Goal: Information Seeking & Learning: Learn about a topic

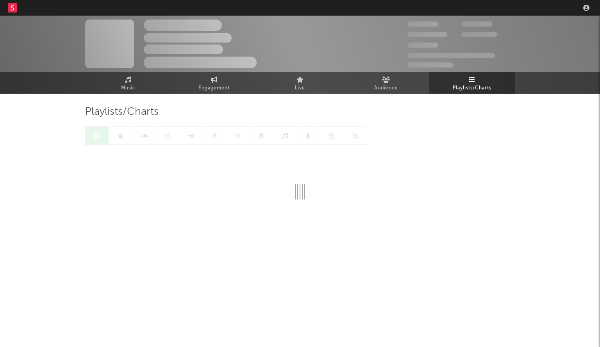
click at [441, 11] on nav "Dashboard Discovery Assistant Charts Leads" at bounding box center [300, 8] width 600 height 16
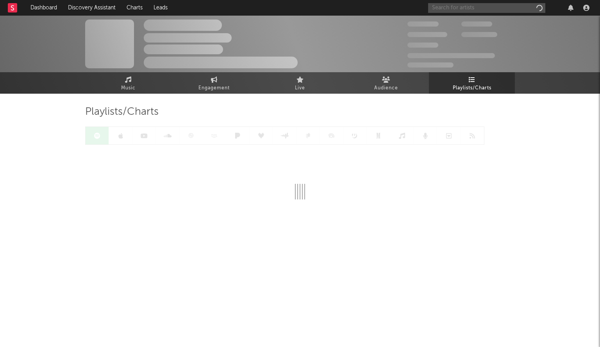
click at [472, 6] on input "text" at bounding box center [486, 8] width 117 height 10
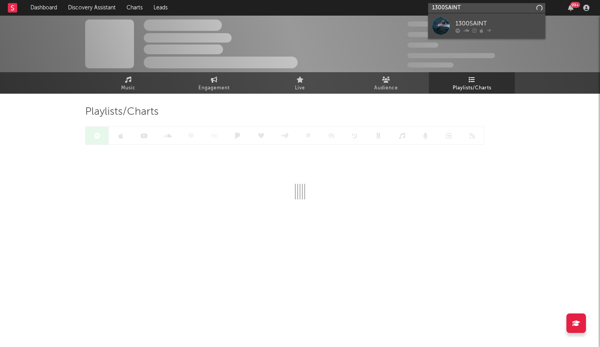
type input "1300SAINT"
click at [441, 28] on div at bounding box center [441, 26] width 18 height 18
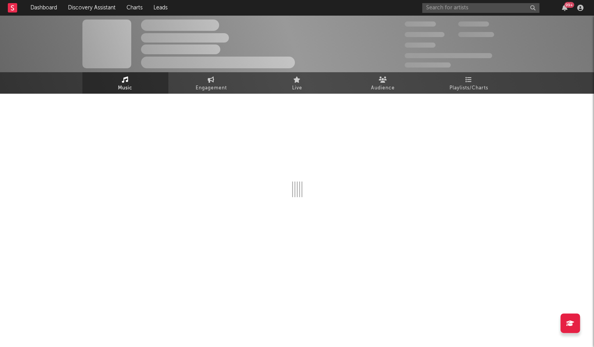
select select "6m"
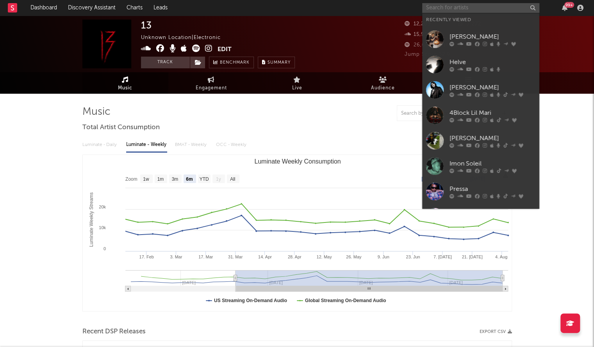
click at [441, 11] on input "text" at bounding box center [480, 8] width 117 height 10
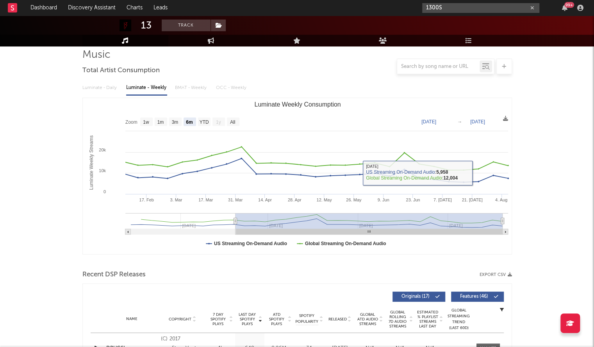
scroll to position [217, 0]
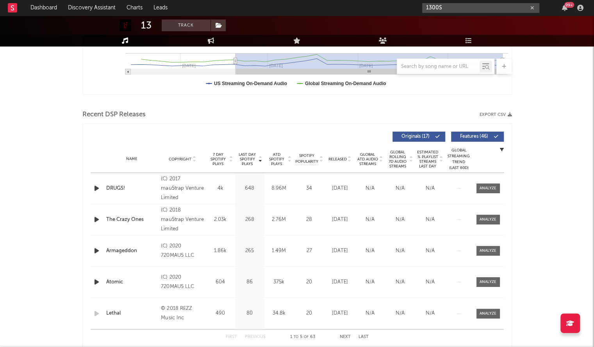
click at [461, 8] on input "1300S" at bounding box center [480, 8] width 117 height 10
type input "1300S"
click at [372, 166] on div "Name Copyright Label Album Names Composer Names 7 Day Spotify Plays Last Day Sp…" at bounding box center [297, 159] width 413 height 27
click at [340, 164] on div "Name Copyright Label Album Names Composer Names 7 Day Spotify Plays Last Day Sp…" at bounding box center [297, 159] width 413 height 27
click at [338, 161] on span "Released" at bounding box center [338, 159] width 18 height 5
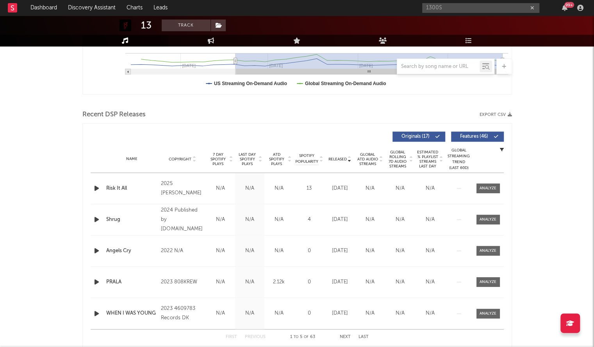
click at [463, 14] on div "1300S 99 +" at bounding box center [504, 8] width 164 height 16
click at [463, 13] on div "1300S 99 +" at bounding box center [504, 8] width 164 height 16
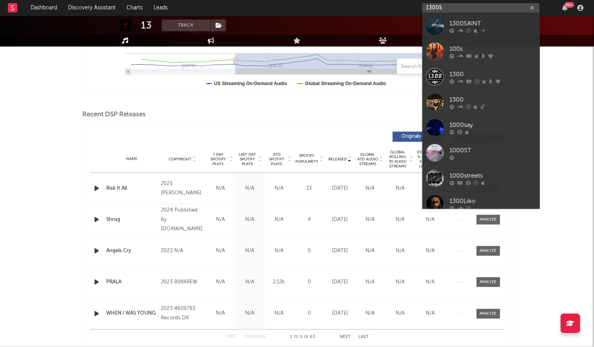
click at [458, 11] on input "1300S" at bounding box center [480, 8] width 117 height 10
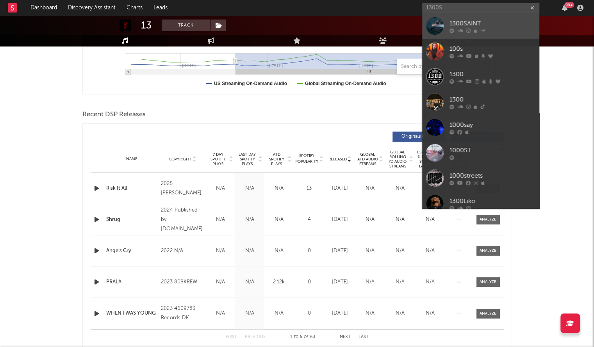
click at [460, 20] on div "1300SAINT" at bounding box center [493, 23] width 86 height 9
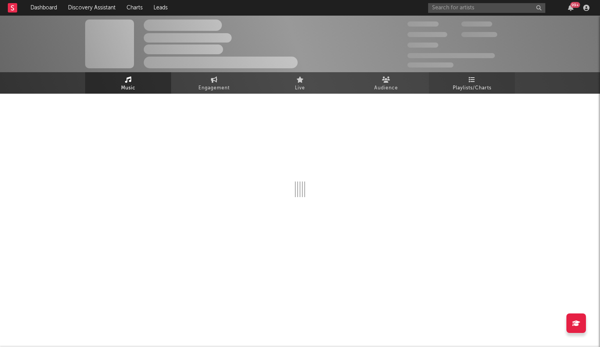
click at [477, 84] on span "Playlists/Charts" at bounding box center [472, 88] width 39 height 9
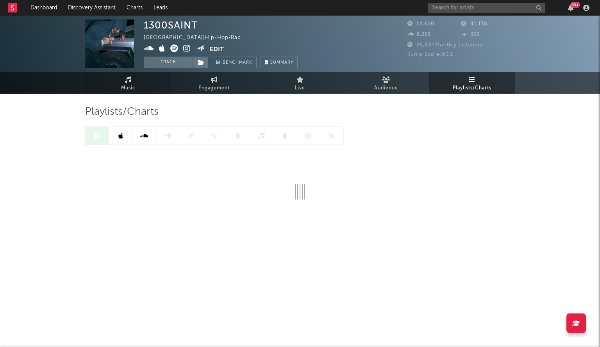
click at [143, 81] on link "Music" at bounding box center [128, 82] width 86 height 21
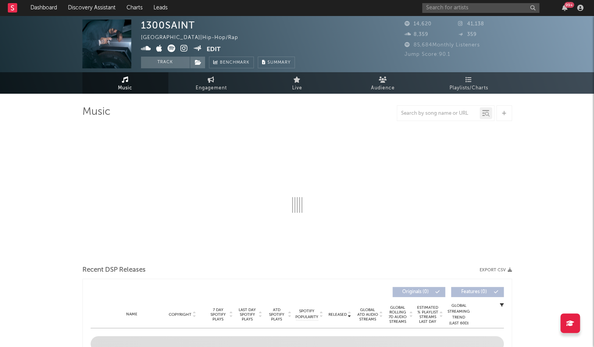
select select "6m"
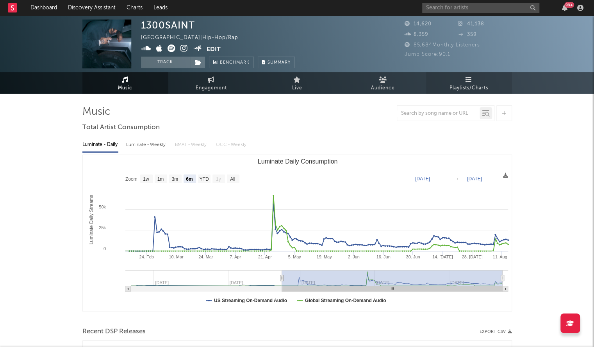
click at [464, 84] on span "Playlists/Charts" at bounding box center [469, 88] width 39 height 9
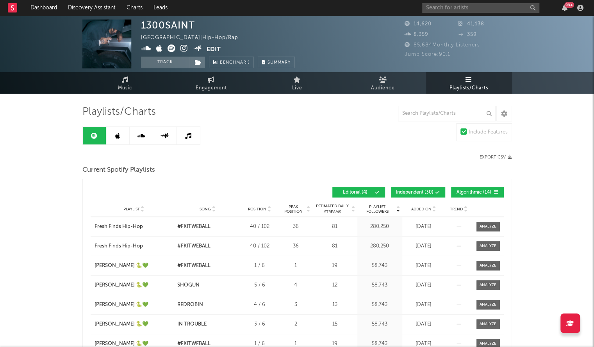
click at [420, 206] on div "Added On" at bounding box center [423, 209] width 39 height 6
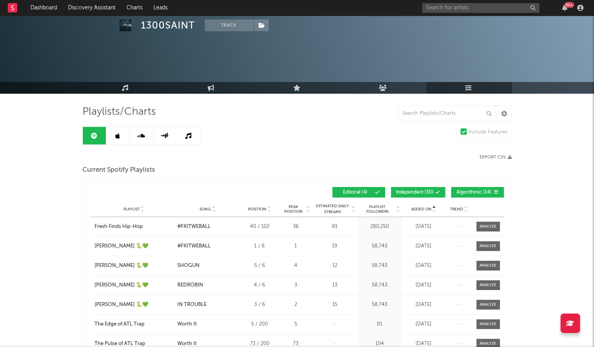
scroll to position [31, 0]
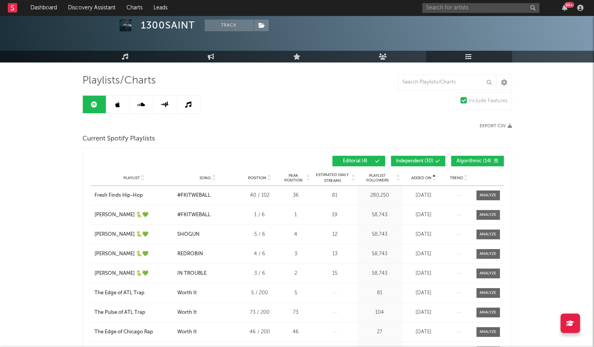
click at [416, 175] on div "Added On" at bounding box center [423, 178] width 39 height 6
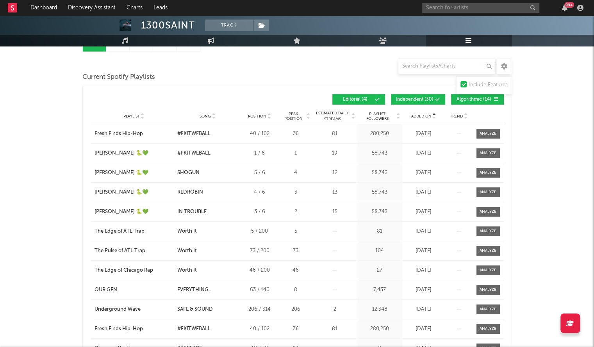
scroll to position [83, 0]
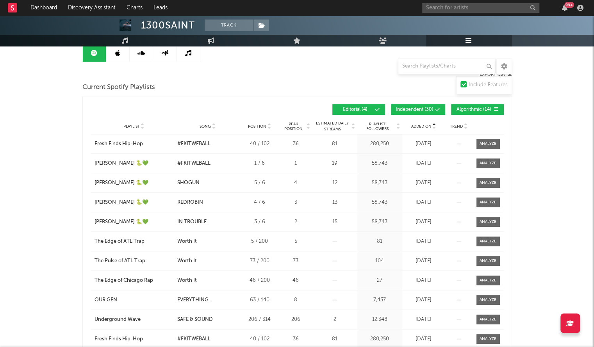
click at [421, 125] on span "Added On" at bounding box center [421, 126] width 20 height 5
click at [433, 127] on icon at bounding box center [434, 128] width 4 height 3
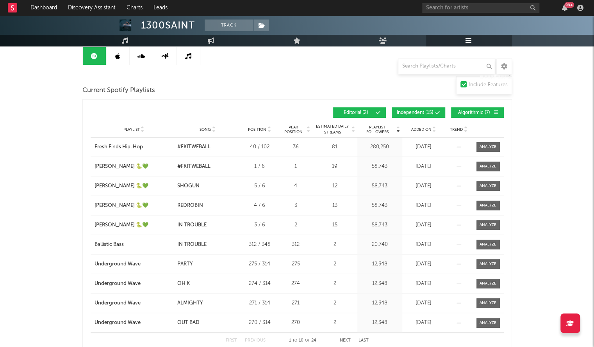
scroll to position [48, 0]
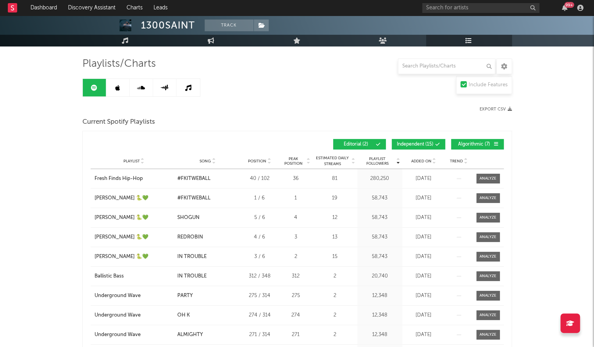
click at [123, 91] on link at bounding box center [117, 88] width 23 height 18
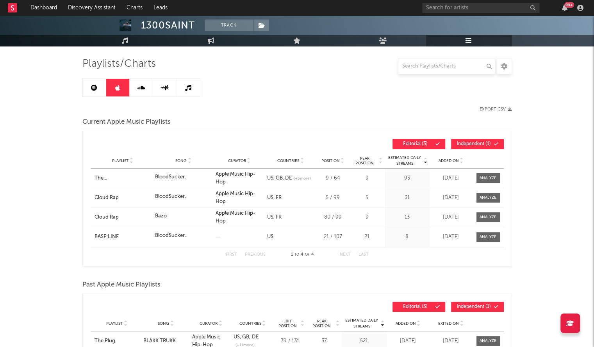
click at [447, 162] on span "Added On" at bounding box center [449, 161] width 20 height 5
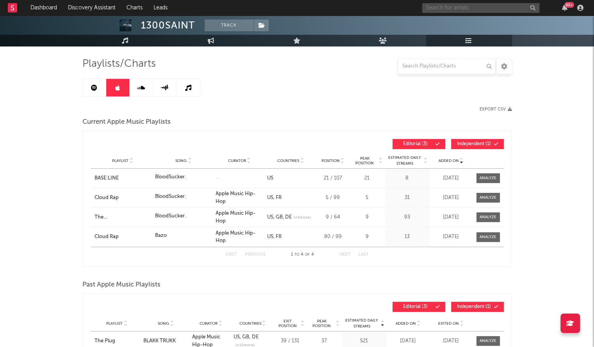
click at [462, 11] on input "text" at bounding box center [480, 8] width 117 height 10
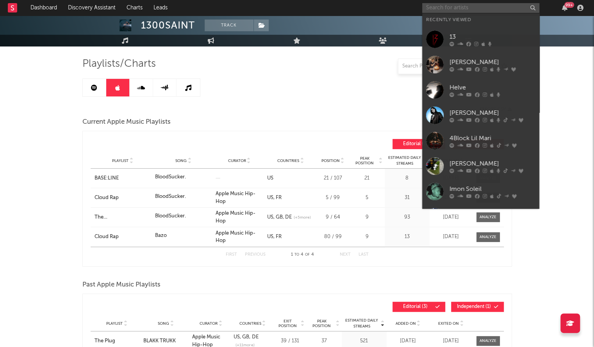
paste input "WhoGotTheAux"
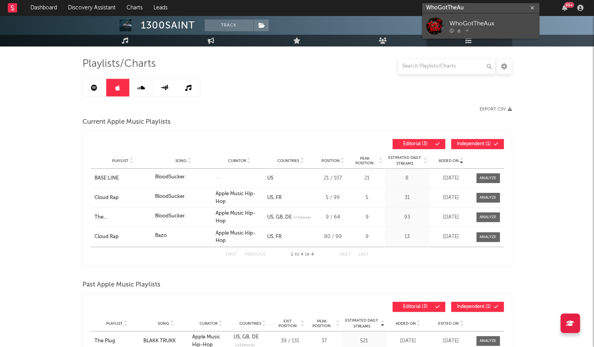
type input "WhoGotTheAu"
click at [431, 29] on div at bounding box center [435, 26] width 18 height 18
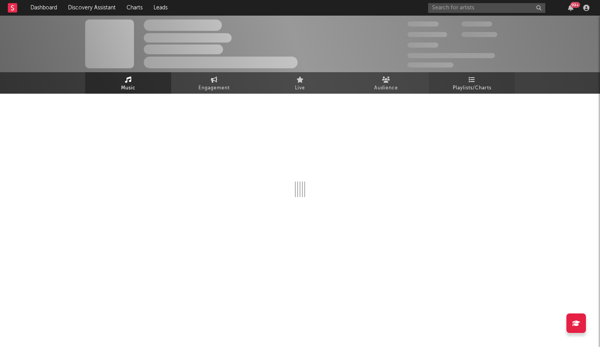
click at [451, 86] on link "Playlists/Charts" at bounding box center [472, 82] width 86 height 21
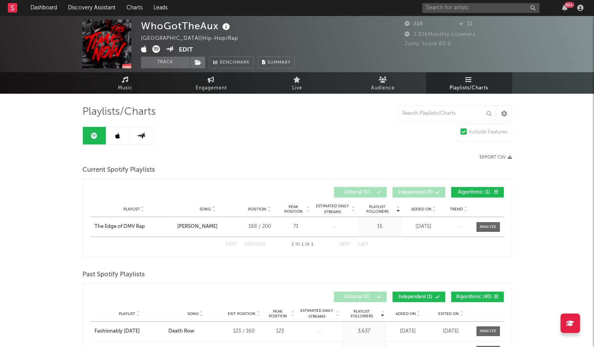
click at [118, 138] on icon at bounding box center [117, 136] width 5 height 6
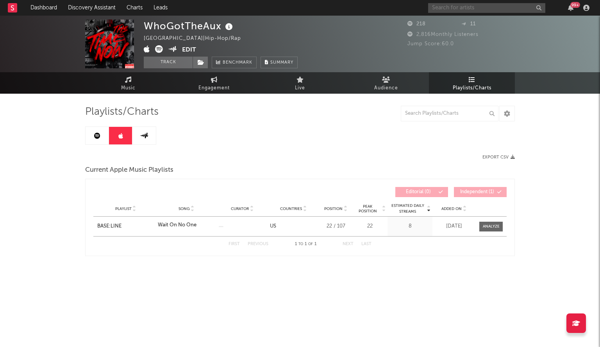
click at [436, 5] on input "text" at bounding box center [486, 8] width 117 height 10
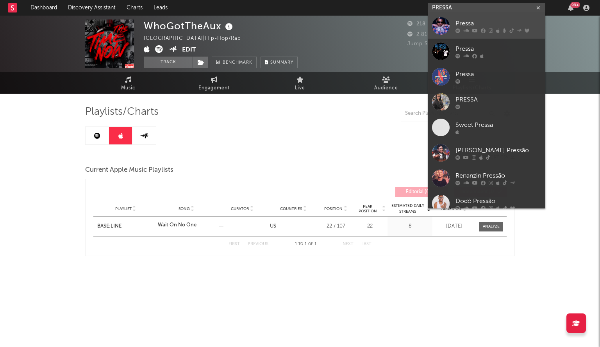
type input "PRESSA"
click at [448, 26] on div at bounding box center [441, 26] width 18 height 18
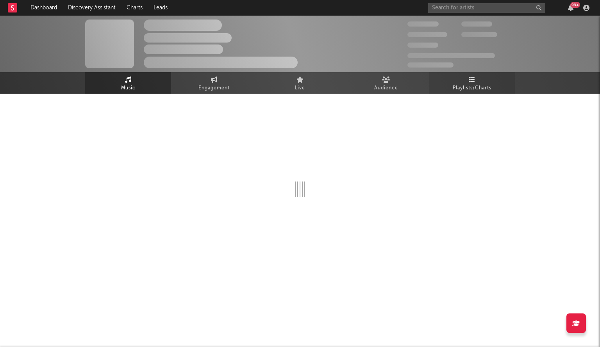
click at [473, 85] on span "Playlists/Charts" at bounding box center [472, 88] width 39 height 9
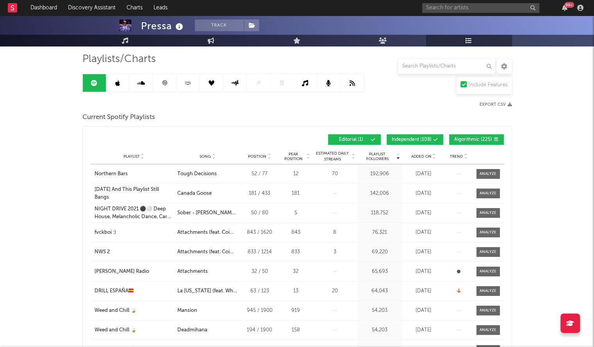
scroll to position [53, 0]
click at [422, 154] on span "Added On" at bounding box center [421, 156] width 20 height 5
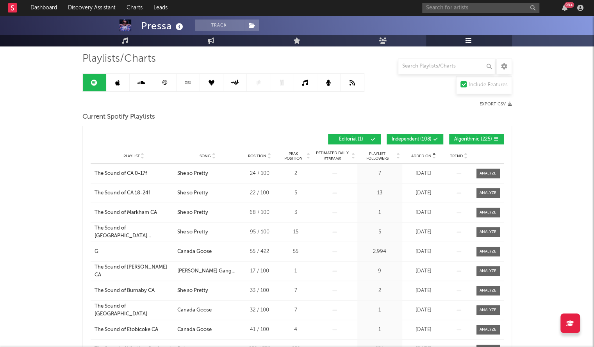
click at [422, 154] on span "Added On" at bounding box center [421, 156] width 20 height 5
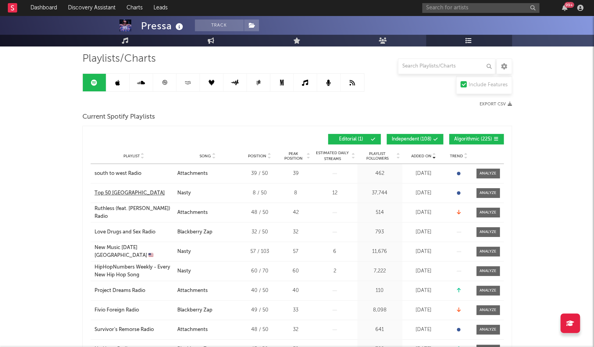
click at [110, 191] on div "Top 50 [GEOGRAPHIC_DATA]" at bounding box center [130, 193] width 70 height 8
click at [422, 155] on span "Added On" at bounding box center [421, 156] width 20 height 5
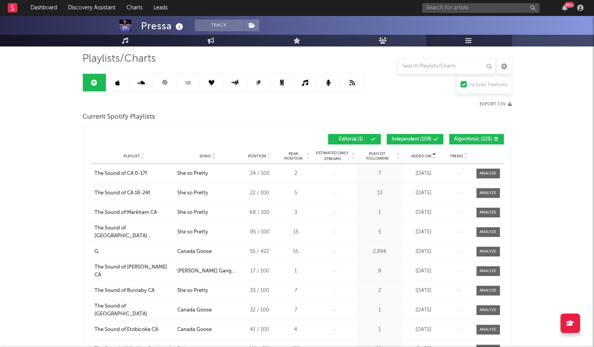
click at [422, 155] on span "Added On" at bounding box center [421, 156] width 20 height 5
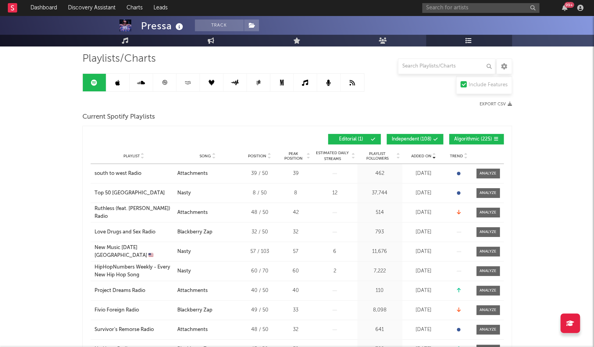
scroll to position [141, 0]
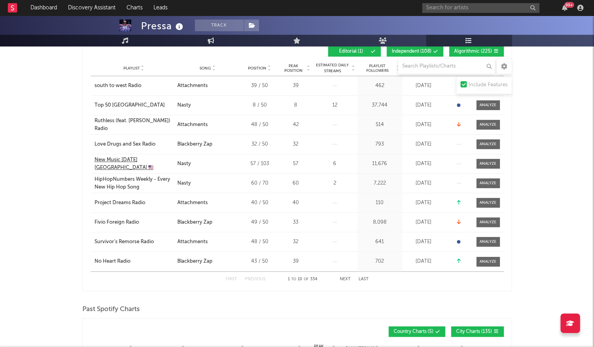
click at [127, 161] on div "New Music [DATE] [GEOGRAPHIC_DATA] 🇺🇸" at bounding box center [134, 163] width 79 height 15
click at [116, 106] on div "Top 50 [GEOGRAPHIC_DATA]" at bounding box center [130, 106] width 70 height 8
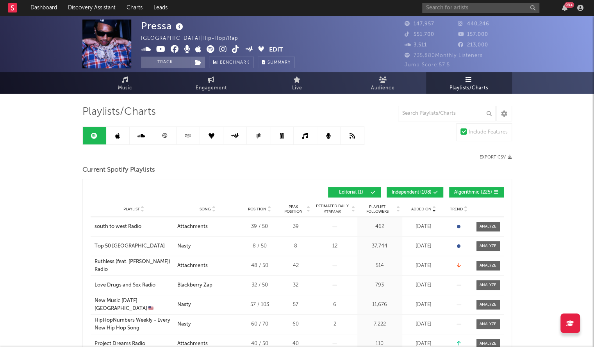
click at [113, 132] on link at bounding box center [117, 136] width 23 height 18
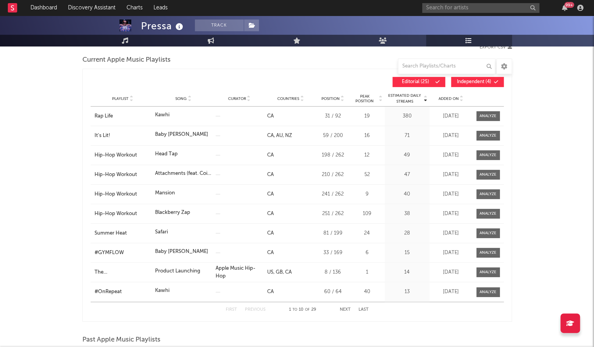
scroll to position [112, 0]
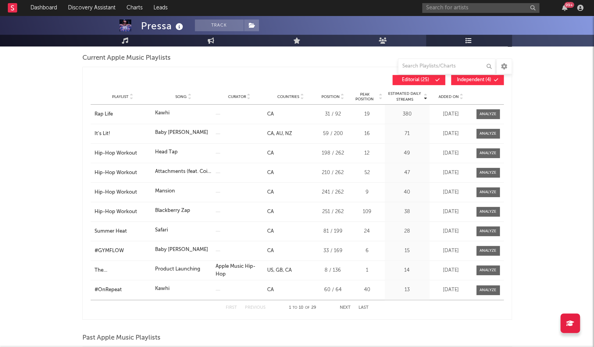
click at [451, 100] on div "Playlist Song Curator Genre Countries Country Chart Type Position Peak Position…" at bounding box center [297, 97] width 413 height 16
click at [451, 99] on div "Playlist Song Curator Genre Countries Country Chart Type Position Peak Position…" at bounding box center [297, 97] width 413 height 16
click at [448, 96] on span "Added On" at bounding box center [449, 97] width 20 height 5
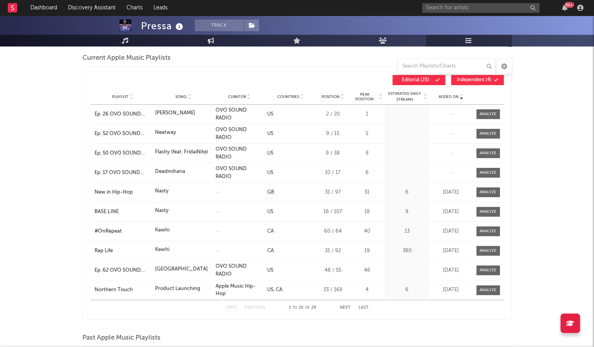
click at [448, 96] on span "Added On" at bounding box center [449, 97] width 20 height 5
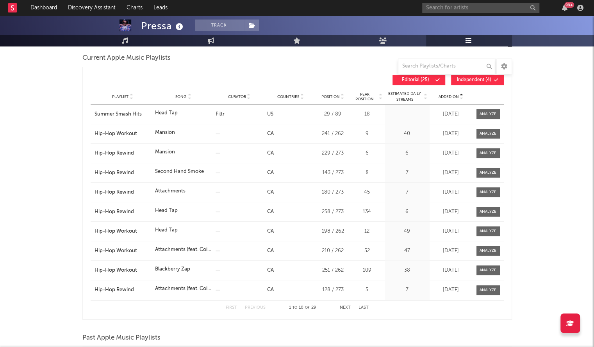
click at [448, 96] on span "Added On" at bounding box center [449, 97] width 20 height 5
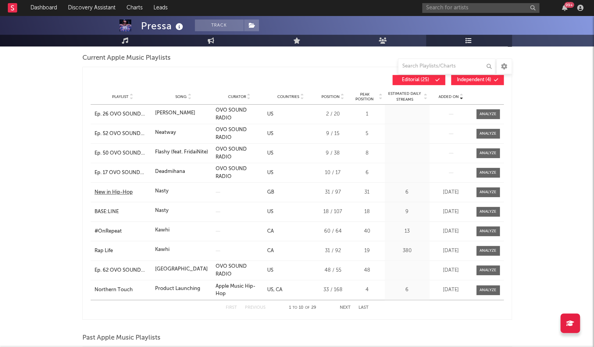
click at [117, 189] on div "New in Hip-Hop" at bounding box center [123, 193] width 57 height 8
click at [469, 10] on input "text" at bounding box center [480, 8] width 117 height 10
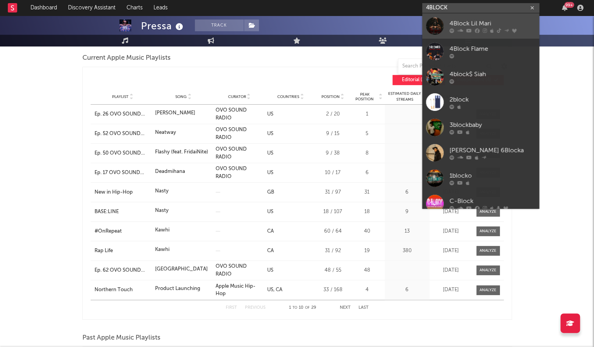
type input "4BLOCK"
click at [466, 21] on div "4Block Lil Mari" at bounding box center [493, 23] width 86 height 9
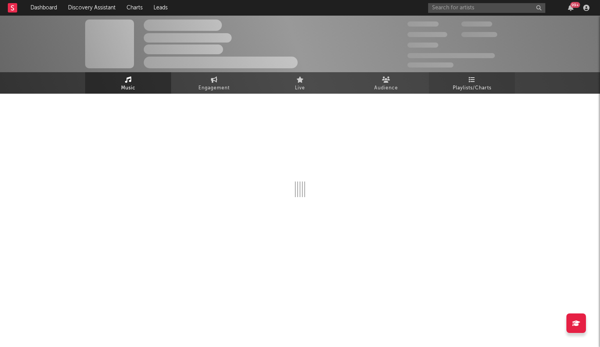
click at [473, 73] on link "Playlists/Charts" at bounding box center [472, 82] width 86 height 21
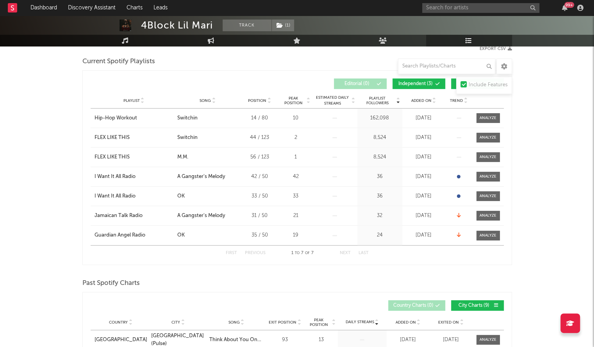
scroll to position [109, 0]
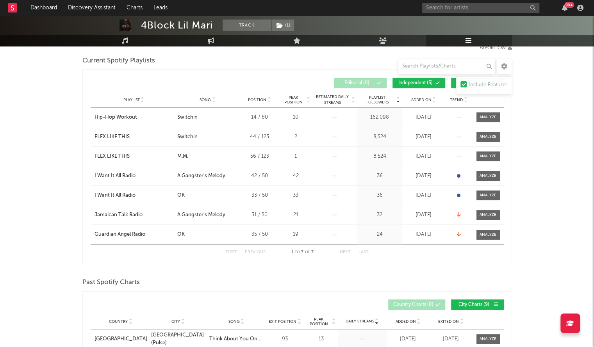
click at [416, 100] on span "Added On" at bounding box center [421, 100] width 20 height 5
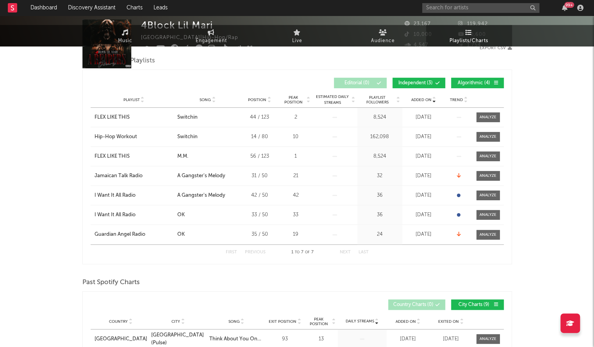
scroll to position [0, 0]
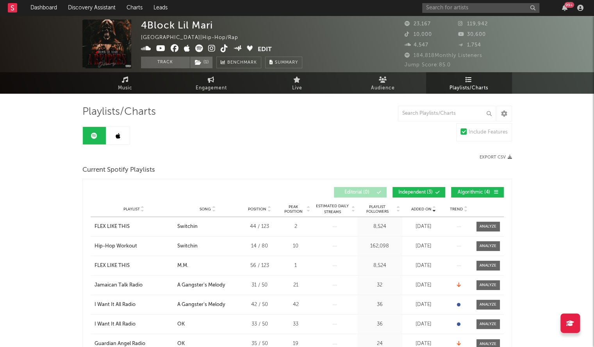
click at [118, 135] on icon at bounding box center [118, 136] width 5 height 6
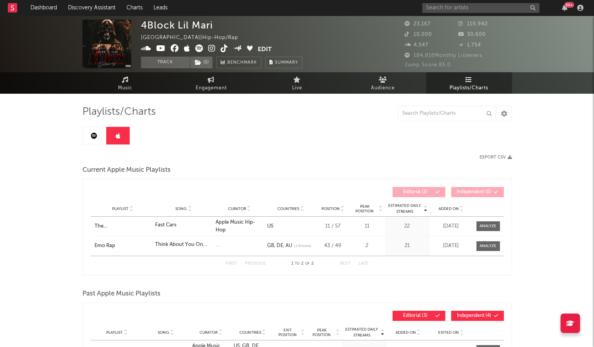
click at [446, 19] on div "4Block Lil Mari [GEOGRAPHIC_DATA] | Hip-Hop/Rap Edit Track ( 1 ) Benchmark Summ…" at bounding box center [297, 44] width 594 height 57
click at [440, 12] on input "text" at bounding box center [480, 8] width 117 height 10
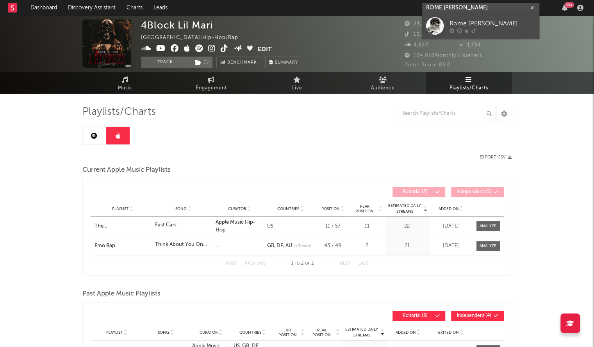
type input "ROME [PERSON_NAME]"
click at [472, 26] on div "Rome [PERSON_NAME]" at bounding box center [493, 23] width 86 height 9
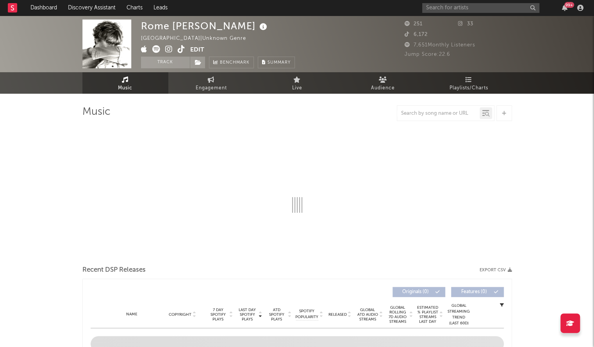
select select "1w"
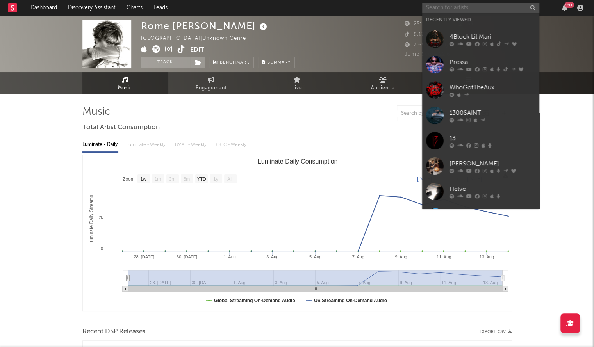
click at [438, 7] on input "text" at bounding box center [480, 8] width 117 height 10
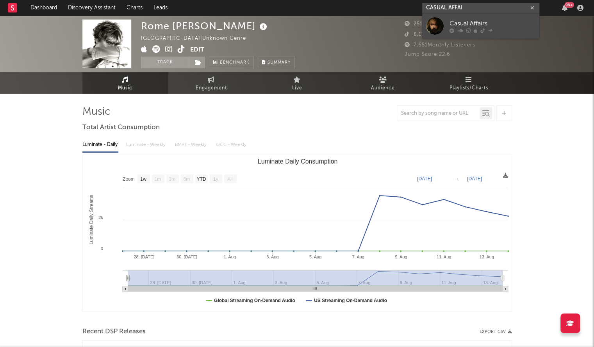
type input "CASUAL AFFAI"
click at [442, 24] on div at bounding box center [435, 26] width 18 height 18
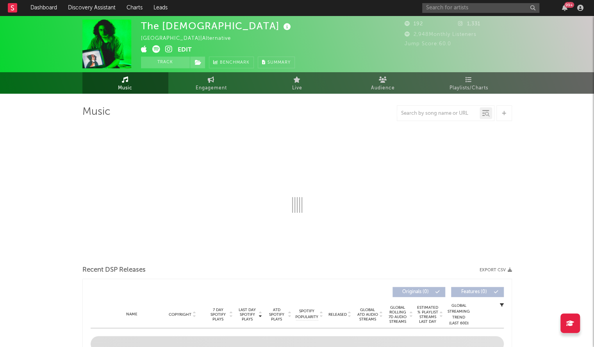
select select "1w"
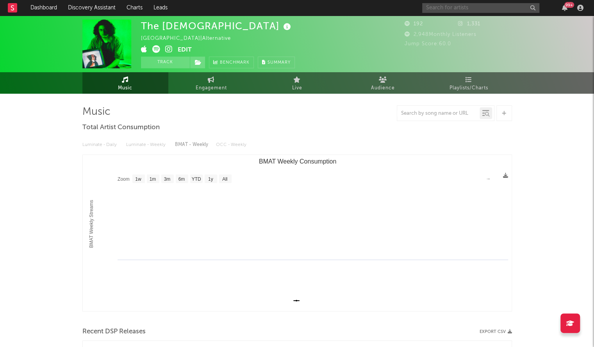
click at [443, 12] on input "text" at bounding box center [480, 8] width 117 height 10
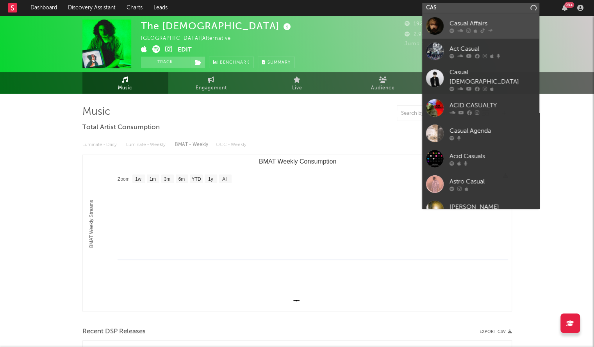
type input "CAS"
click at [440, 19] on div at bounding box center [435, 26] width 18 height 18
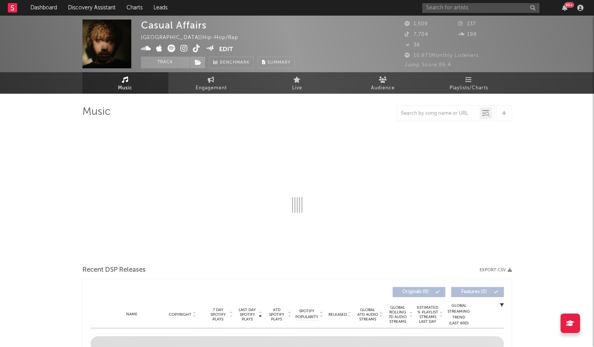
select select "1w"
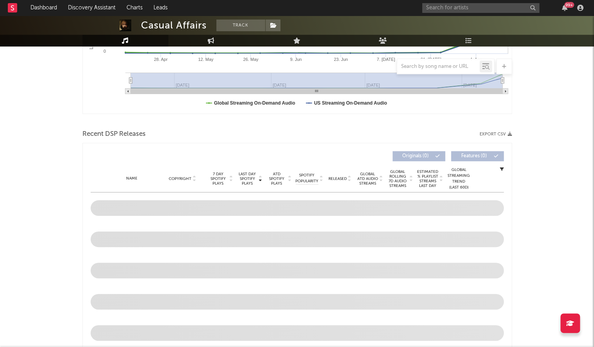
scroll to position [198, 0]
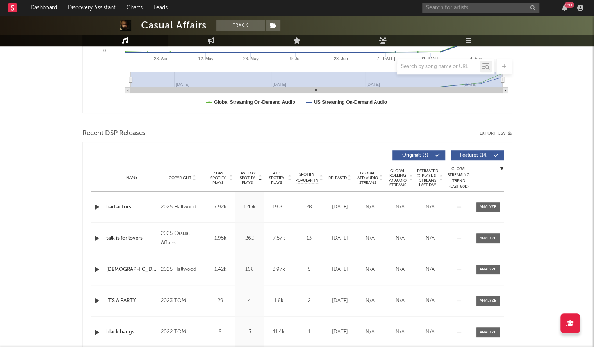
click at [345, 177] on span "Released" at bounding box center [338, 178] width 18 height 5
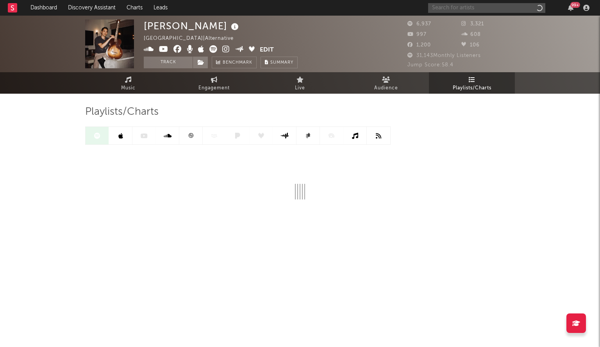
click at [455, 8] on input "text" at bounding box center [486, 8] width 117 height 10
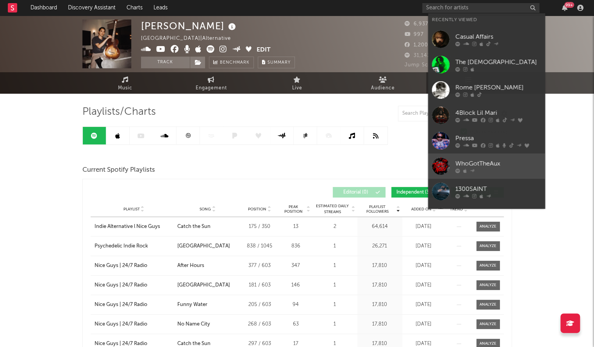
click at [477, 169] on div at bounding box center [498, 170] width 86 height 5
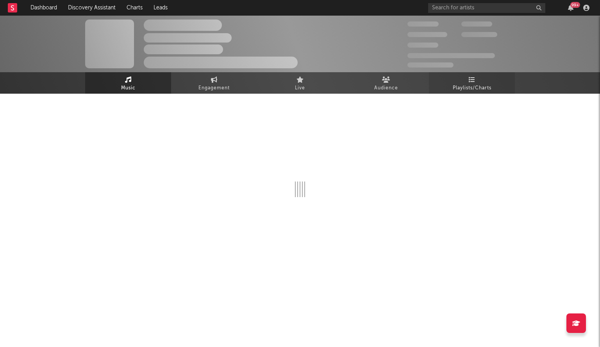
click at [475, 81] on link "Playlists/Charts" at bounding box center [472, 82] width 86 height 21
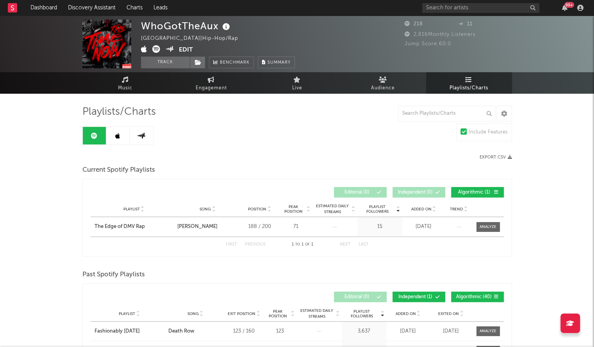
click at [122, 140] on link at bounding box center [117, 136] width 23 height 18
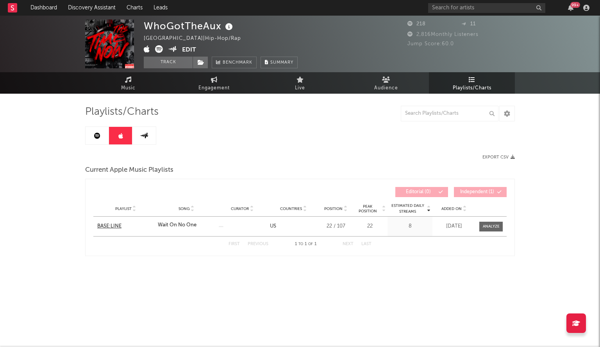
click at [113, 228] on div "BASE:LINE" at bounding box center [125, 227] width 57 height 8
